Goal: Transaction & Acquisition: Subscribe to service/newsletter

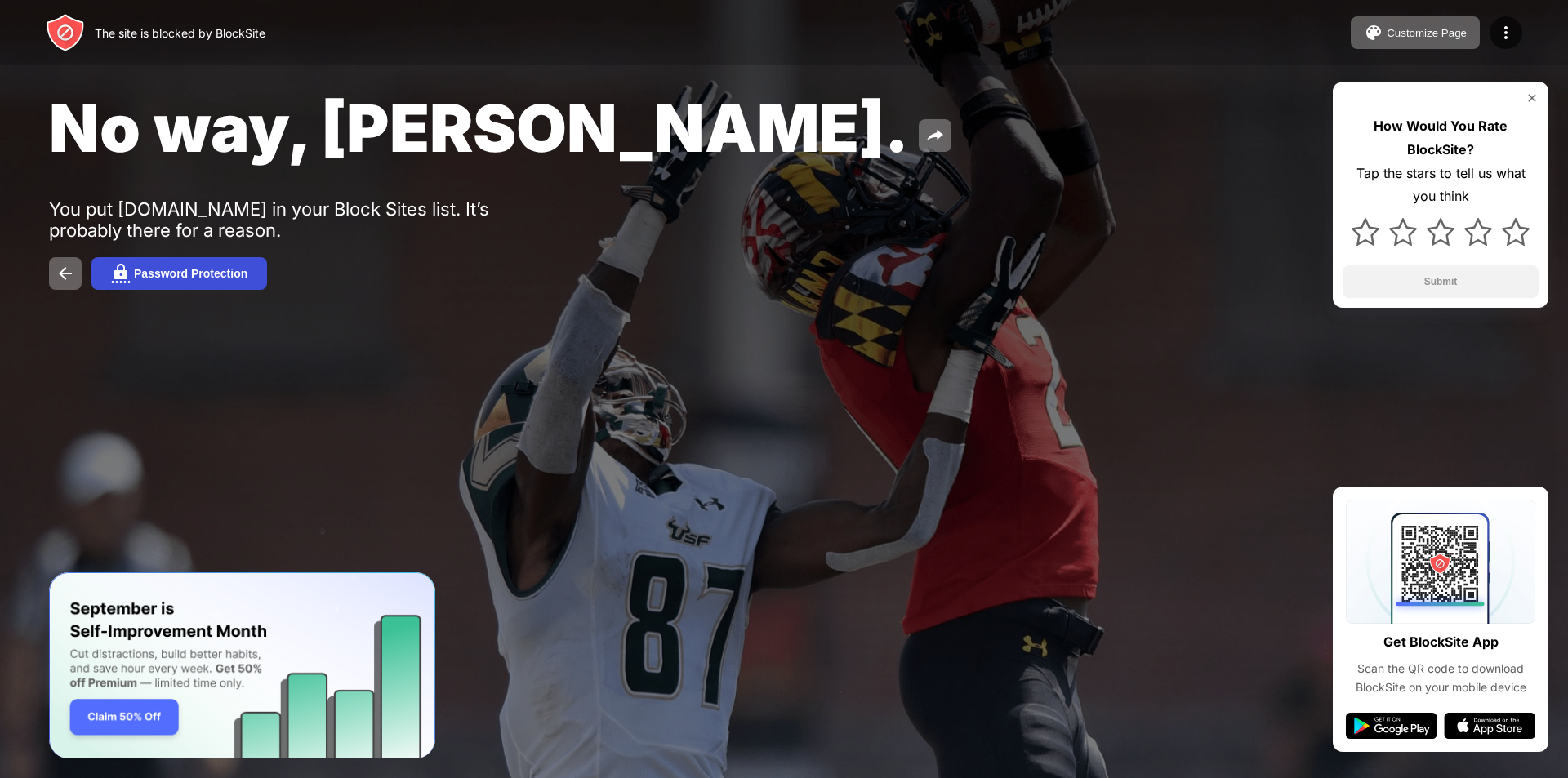
click at [152, 279] on div "Password Protection" at bounding box center [190, 274] width 113 height 13
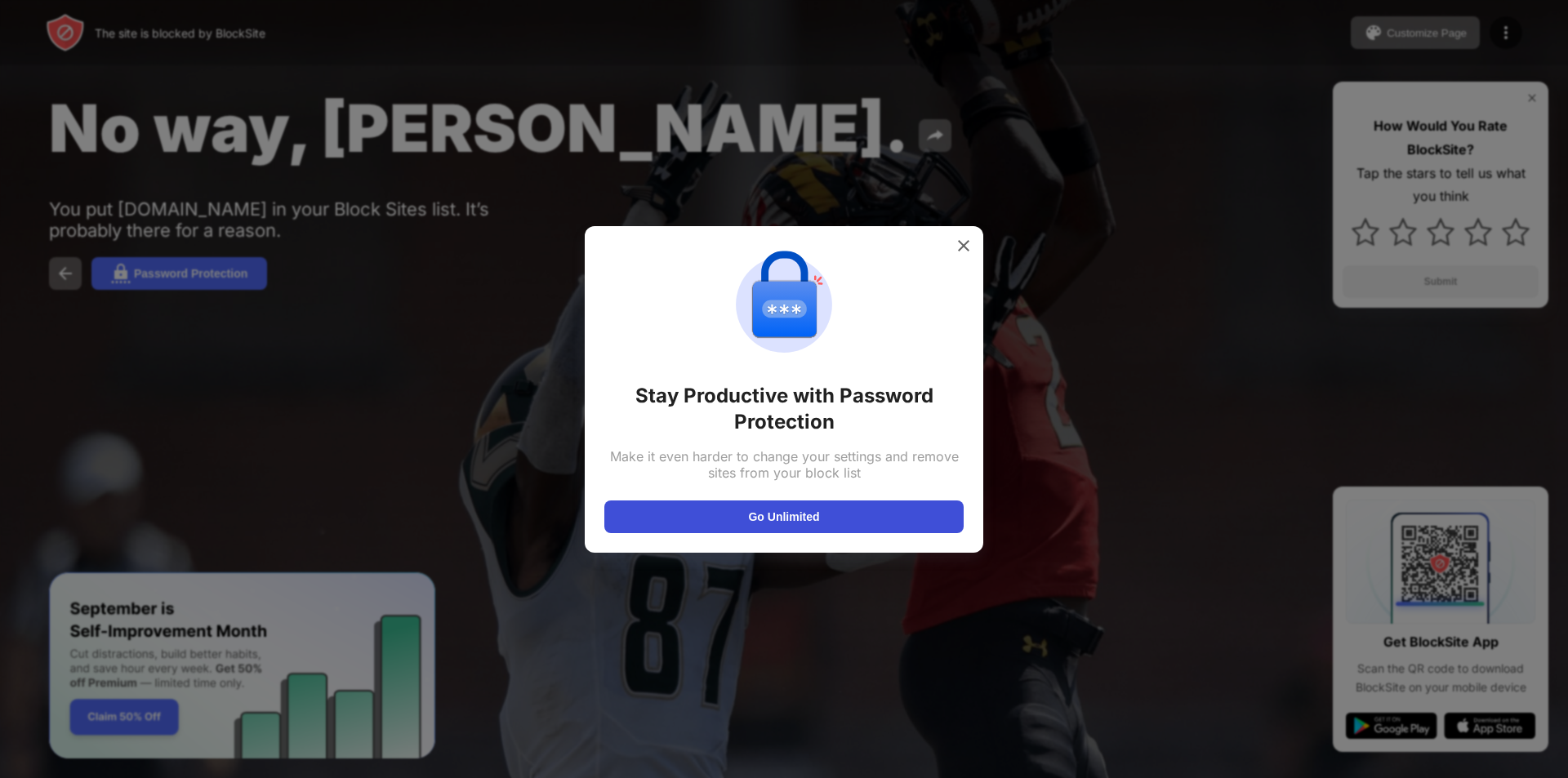
click at [632, 523] on button "Go Unlimited" at bounding box center [784, 516] width 359 height 32
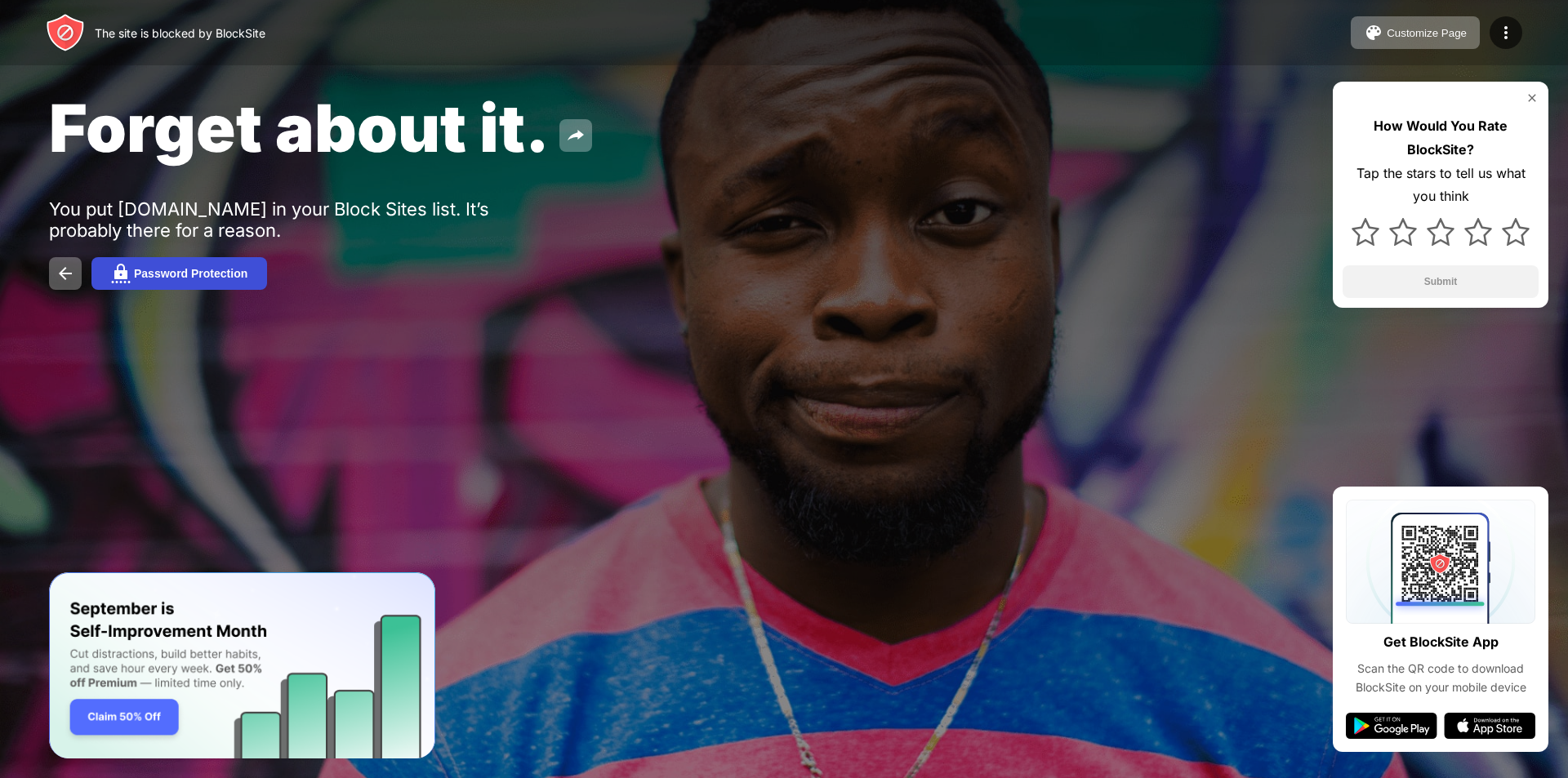
click at [227, 278] on div "Password Protection" at bounding box center [190, 274] width 113 height 13
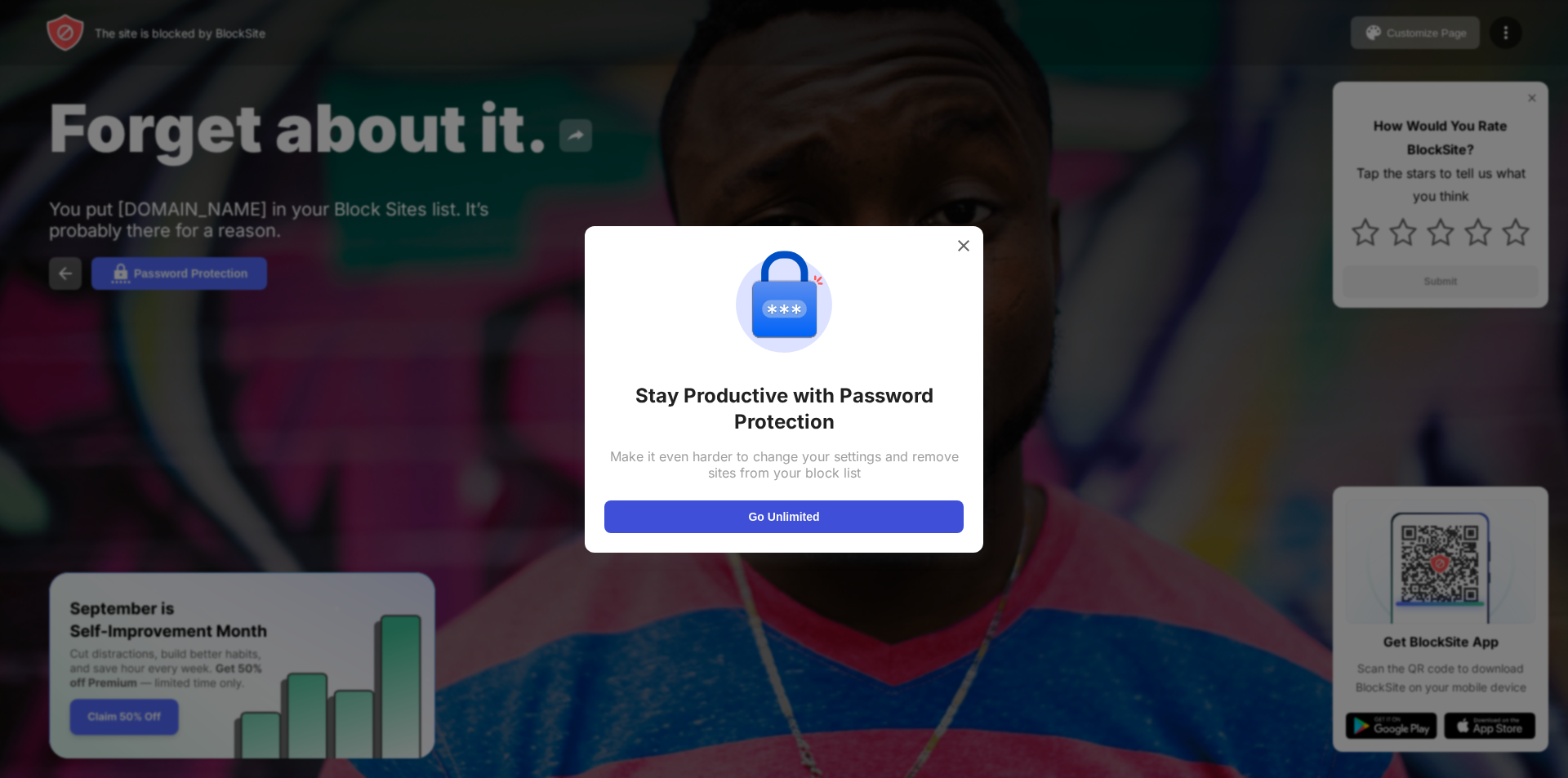
click at [823, 516] on button "Go Unlimited" at bounding box center [784, 516] width 359 height 32
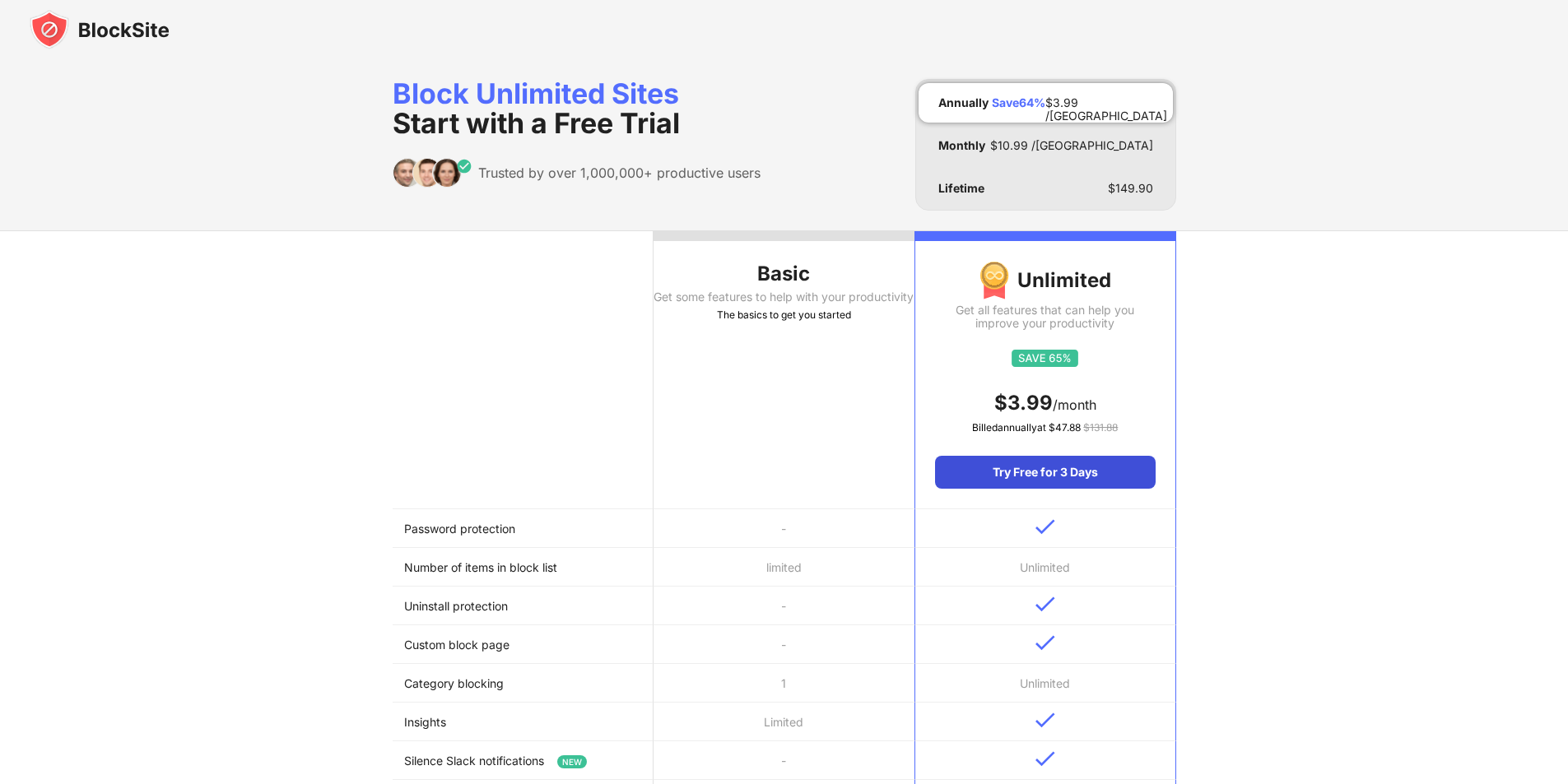
click at [1074, 466] on div "Try Free for 3 Days" at bounding box center [1044, 472] width 220 height 33
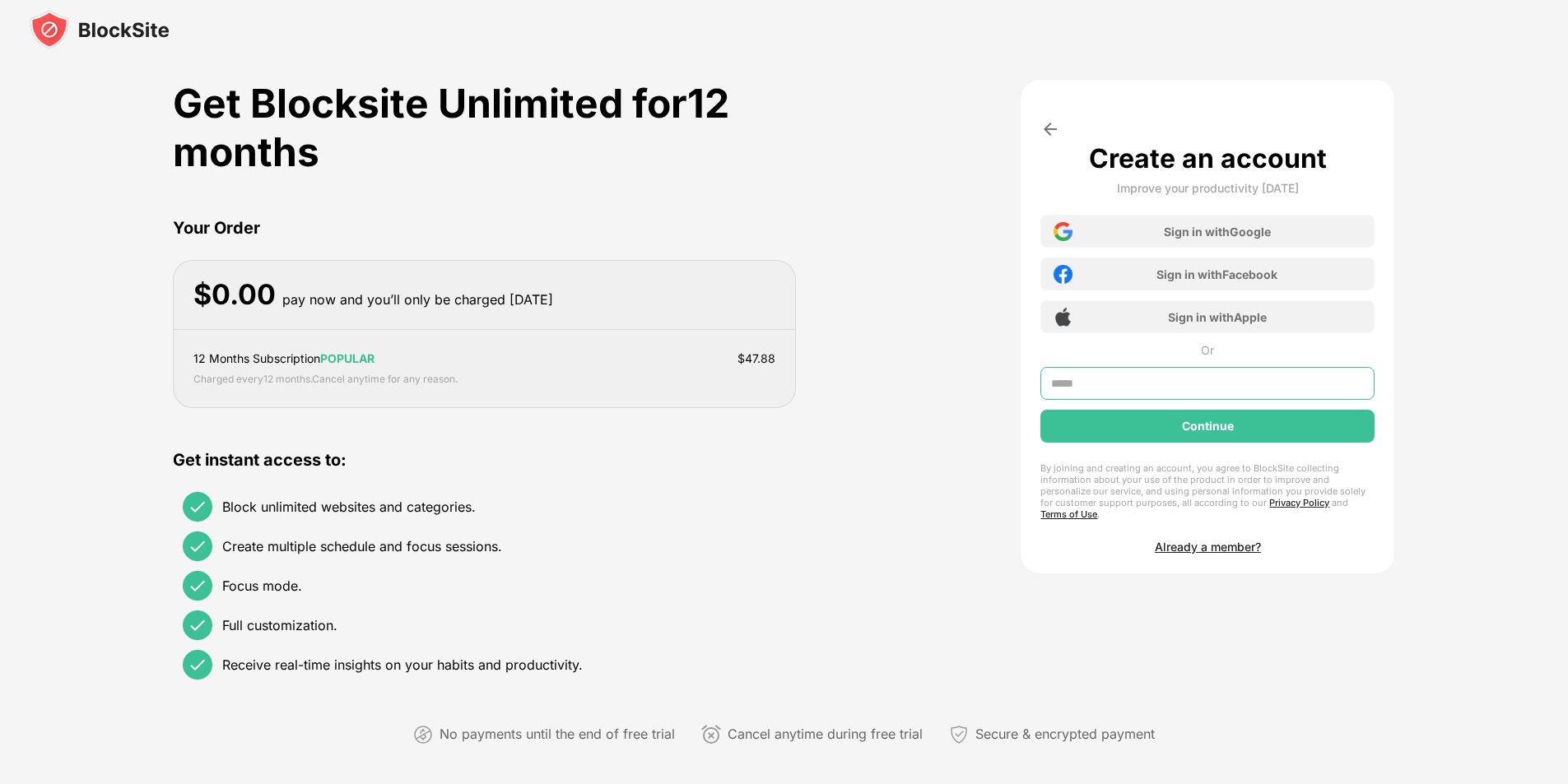
click at [1198, 386] on input "text" at bounding box center [1207, 383] width 334 height 33
type input "****"
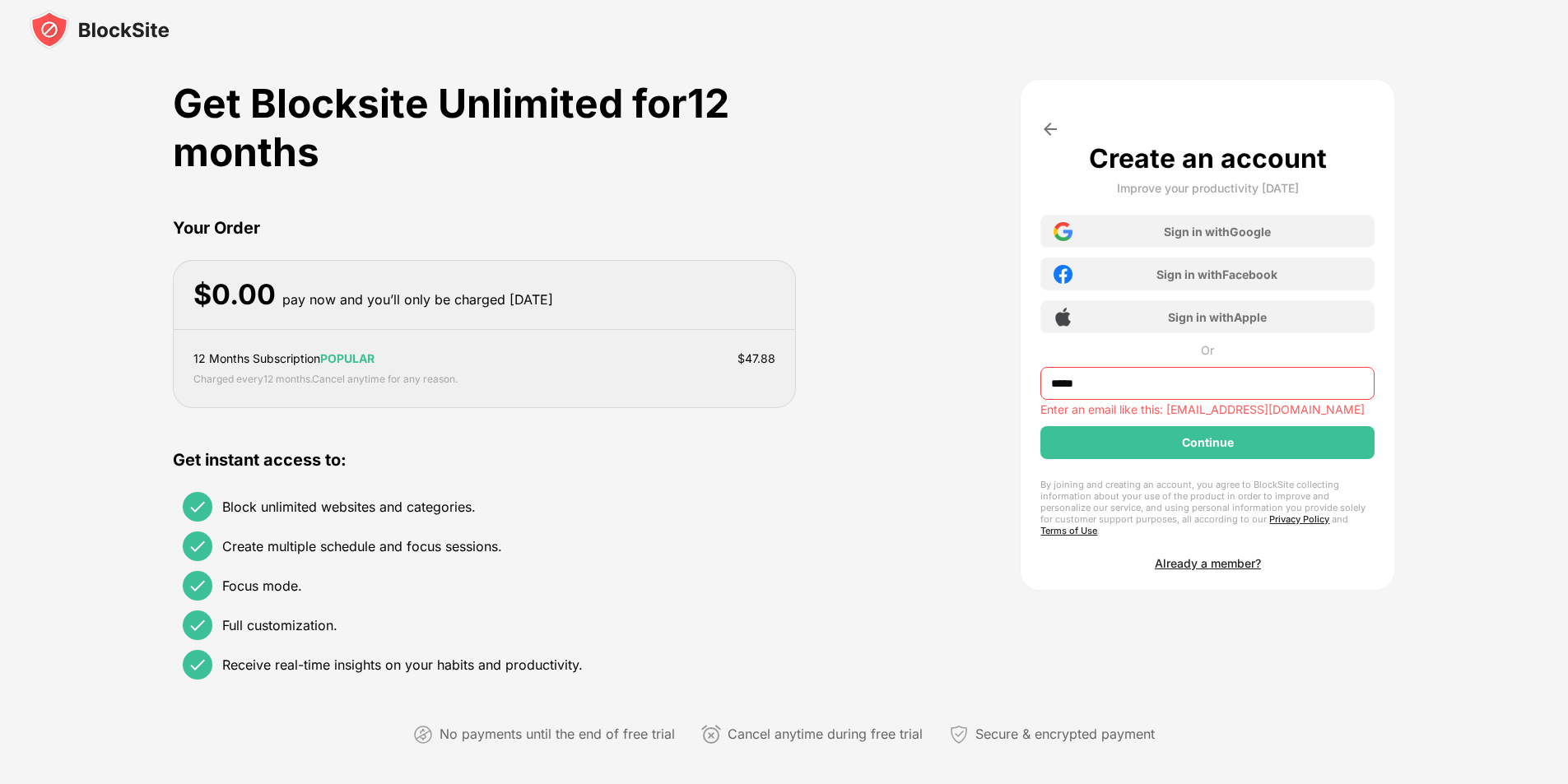
click at [1306, 422] on div "Create an account Improve your productivity today Sign in with Google Sign in w…" at bounding box center [1207, 356] width 334 height 428
click at [1315, 234] on div "Sign in with Google" at bounding box center [1207, 231] width 334 height 33
